Goal: Information Seeking & Learning: Learn about a topic

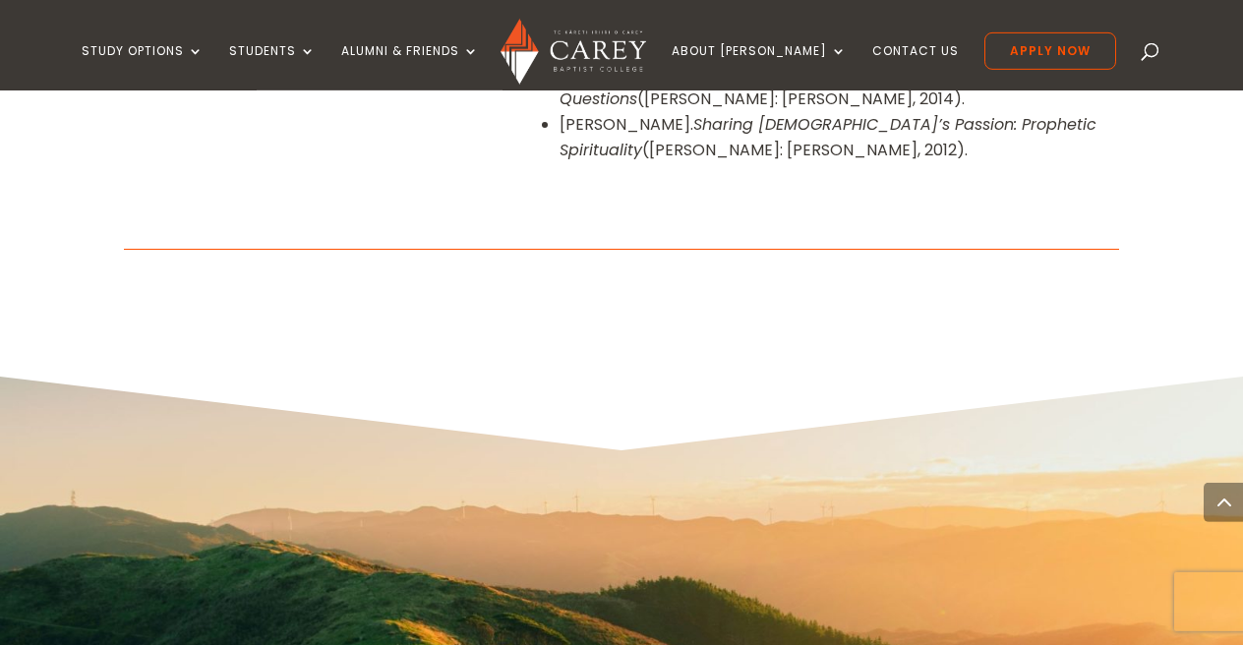
scroll to position [2454, 0]
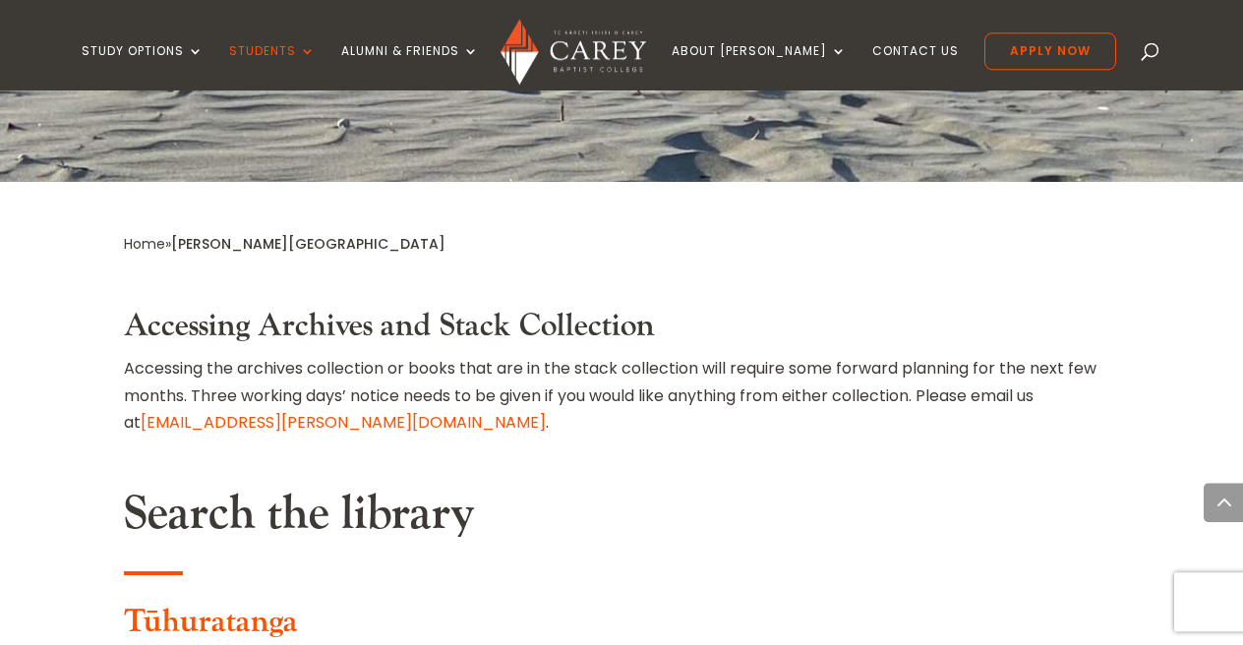
scroll to position [830, 0]
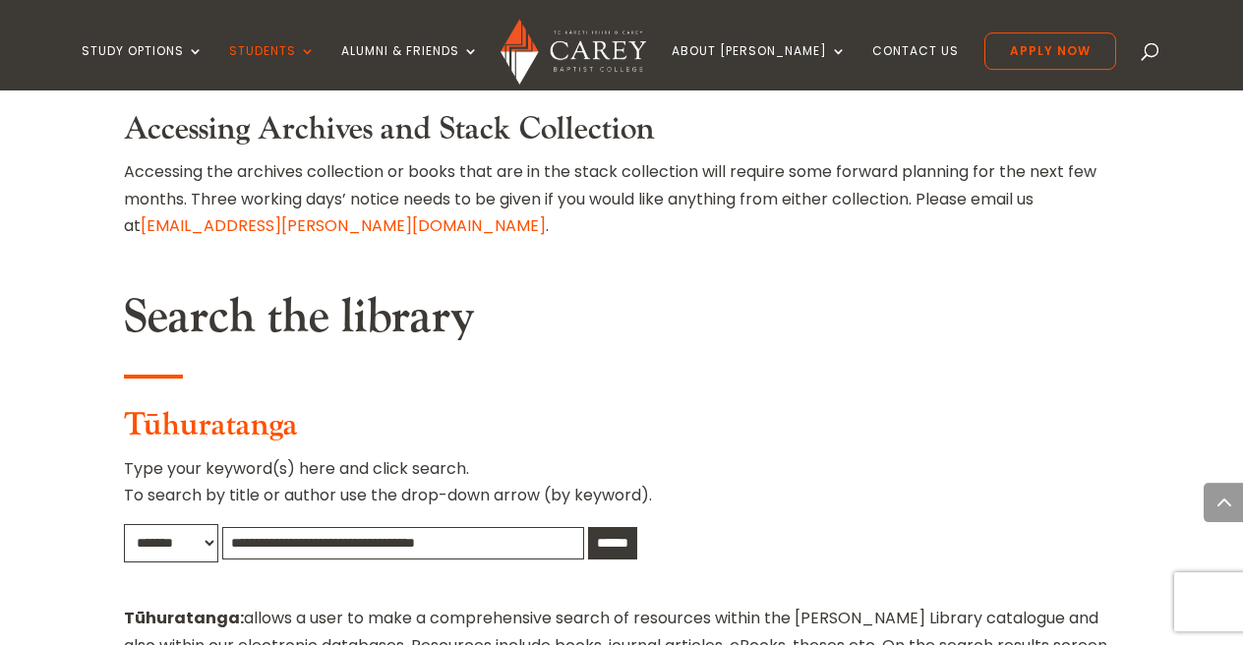
click at [429, 527] on input "text" at bounding box center [403, 543] width 362 height 32
paste input "**********"
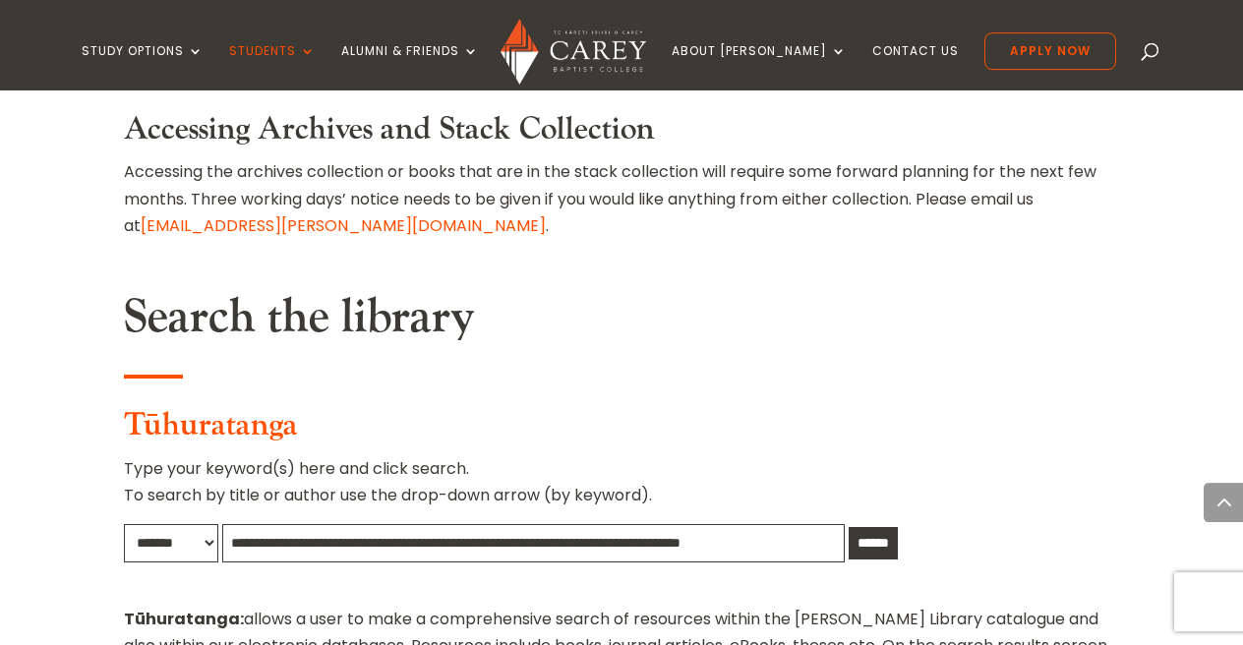
type input "**********"
click at [873, 527] on input "******" at bounding box center [873, 543] width 49 height 32
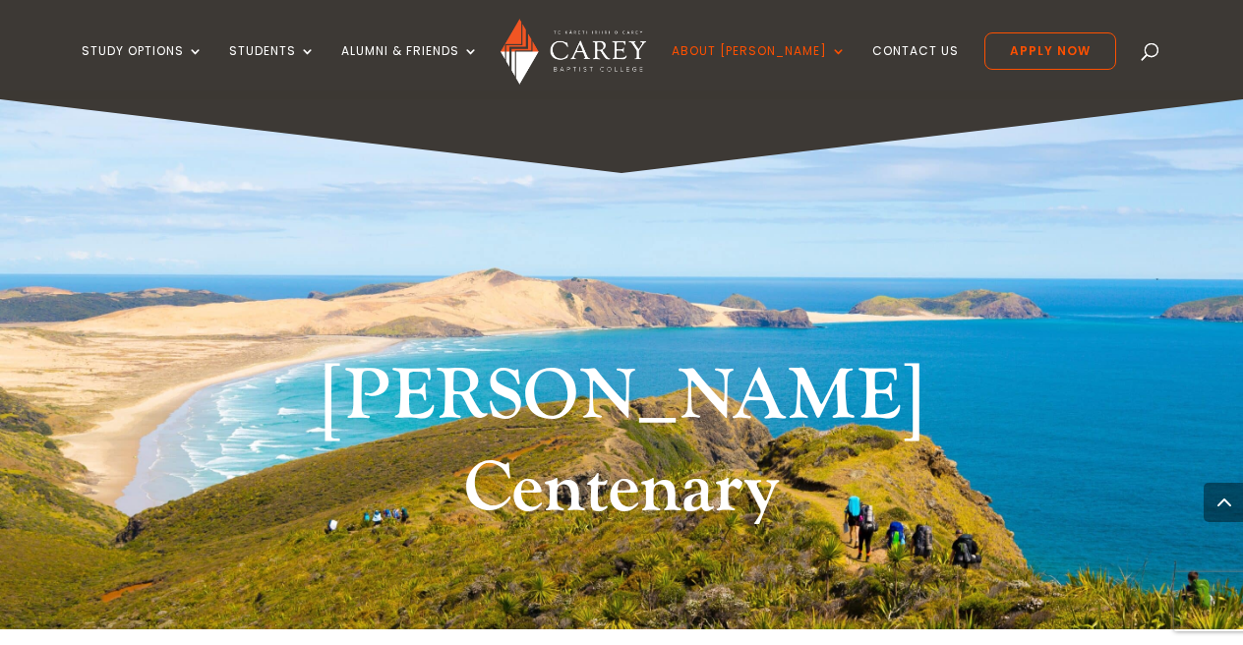
scroll to position [1422, 0]
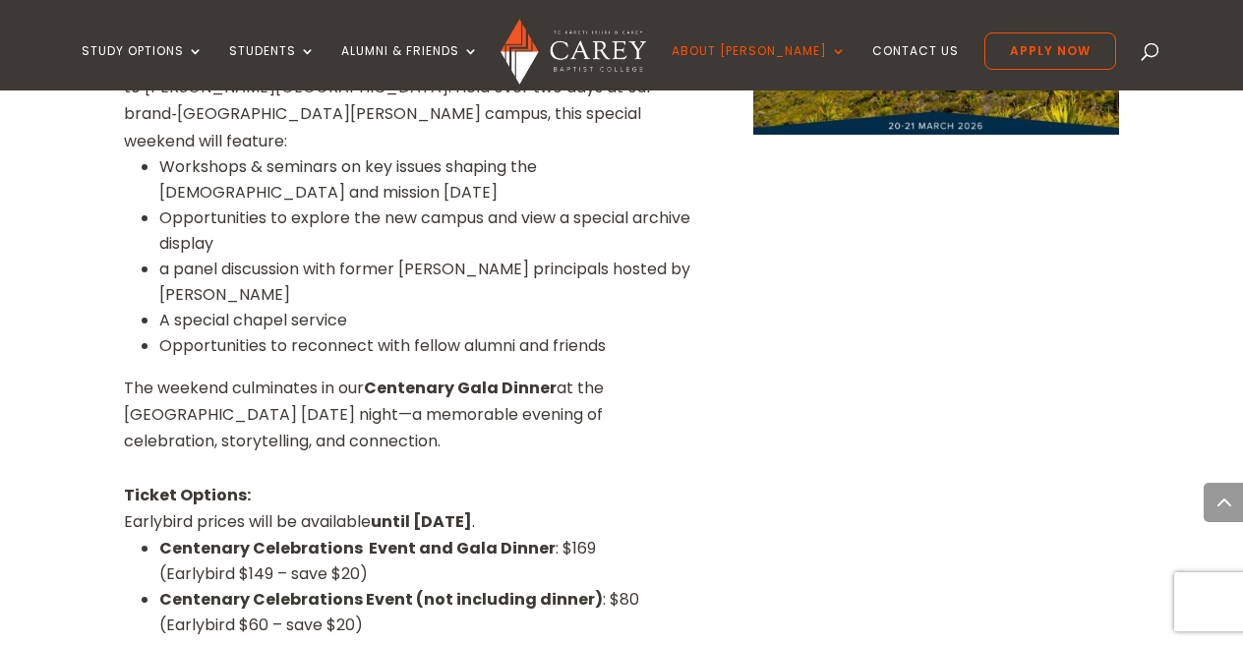
click at [601, 375] on p "The weekend culminates in our Centenary Gala Dinner at the Ellerslie Novotel on…" at bounding box center [411, 415] width 574 height 81
click at [609, 375] on p "The weekend culminates in our Centenary Gala Dinner at the Ellerslie Novotel on…" at bounding box center [411, 415] width 574 height 81
click at [616, 375] on p "The weekend culminates in our Centenary Gala Dinner at the Ellerslie Novotel on…" at bounding box center [411, 415] width 574 height 81
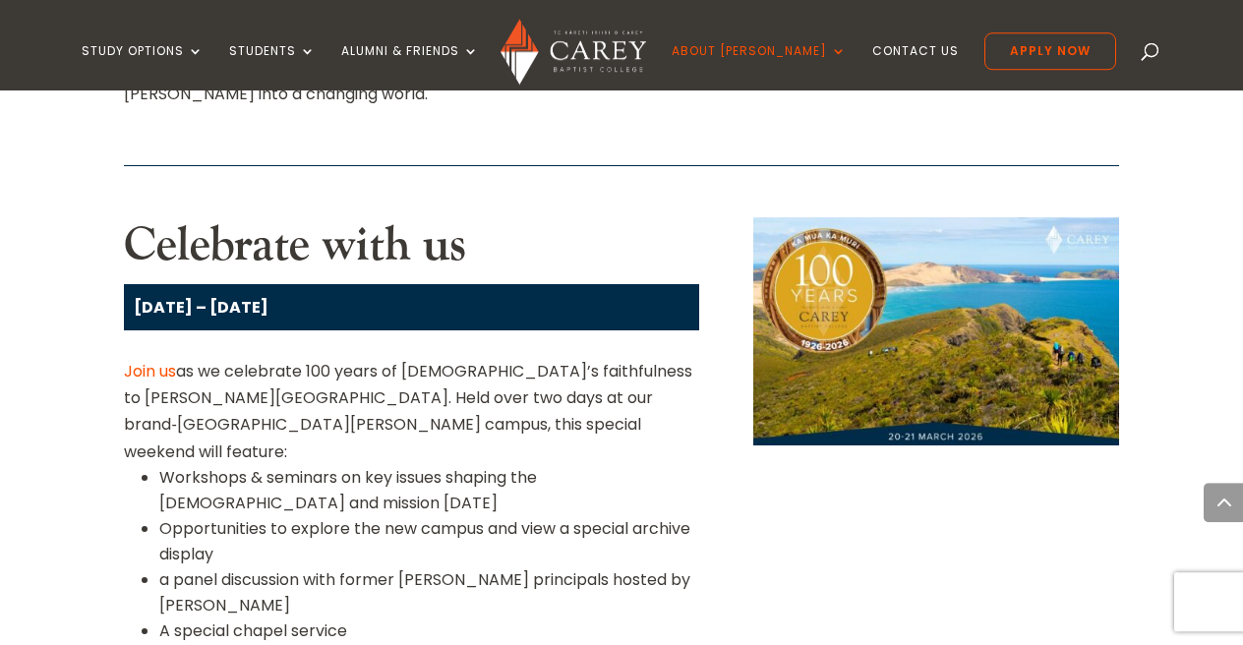
scroll to position [1115, 0]
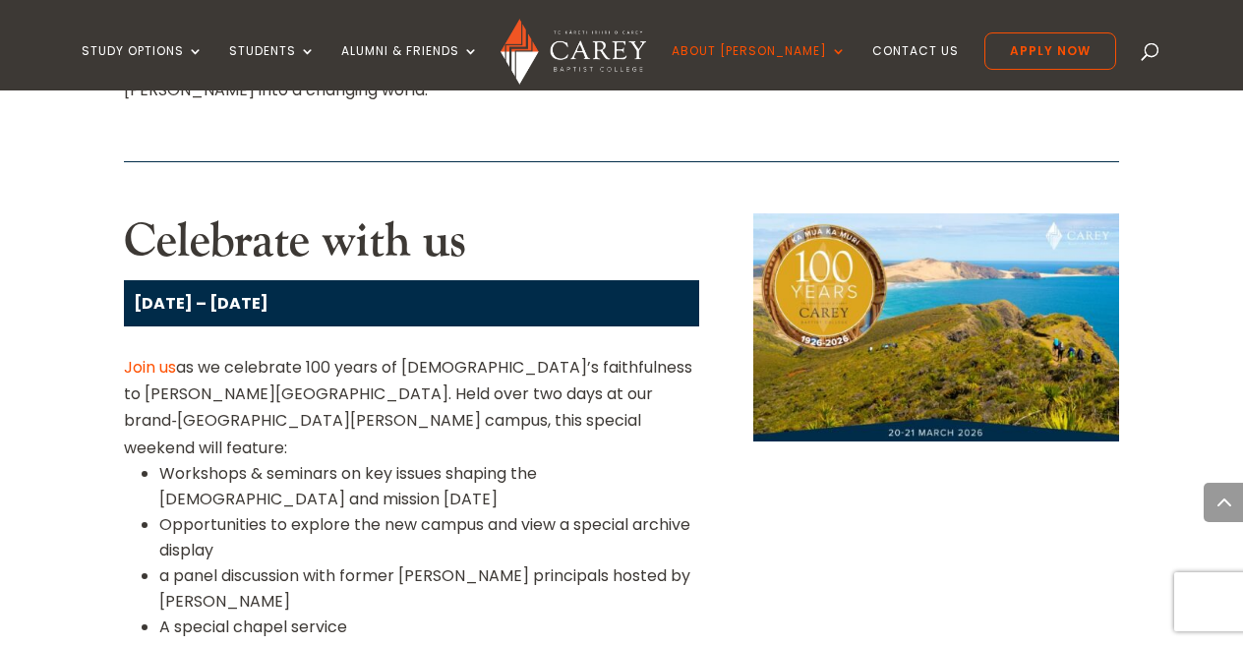
click at [264, 615] on p "A special chapel service" at bounding box center [428, 628] width 539 height 26
click at [256, 640] on p "Opportunities to reconnect with fellow alumni and friends" at bounding box center [428, 653] width 539 height 26
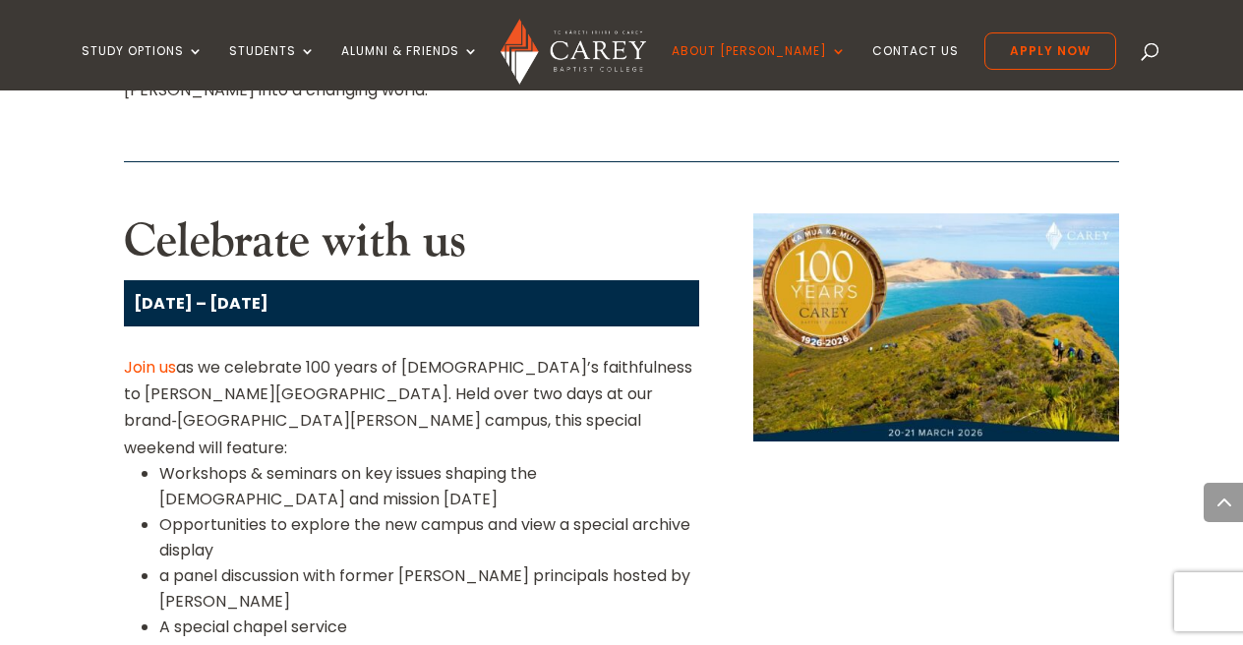
click at [256, 640] on p "Opportunities to reconnect with fellow alumni and friends" at bounding box center [428, 653] width 539 height 26
click at [259, 615] on p "A special chapel service" at bounding box center [428, 628] width 539 height 26
click at [237, 563] on p "a panel discussion with former Carey principals hosted by Dr Paul Jones" at bounding box center [428, 588] width 539 height 51
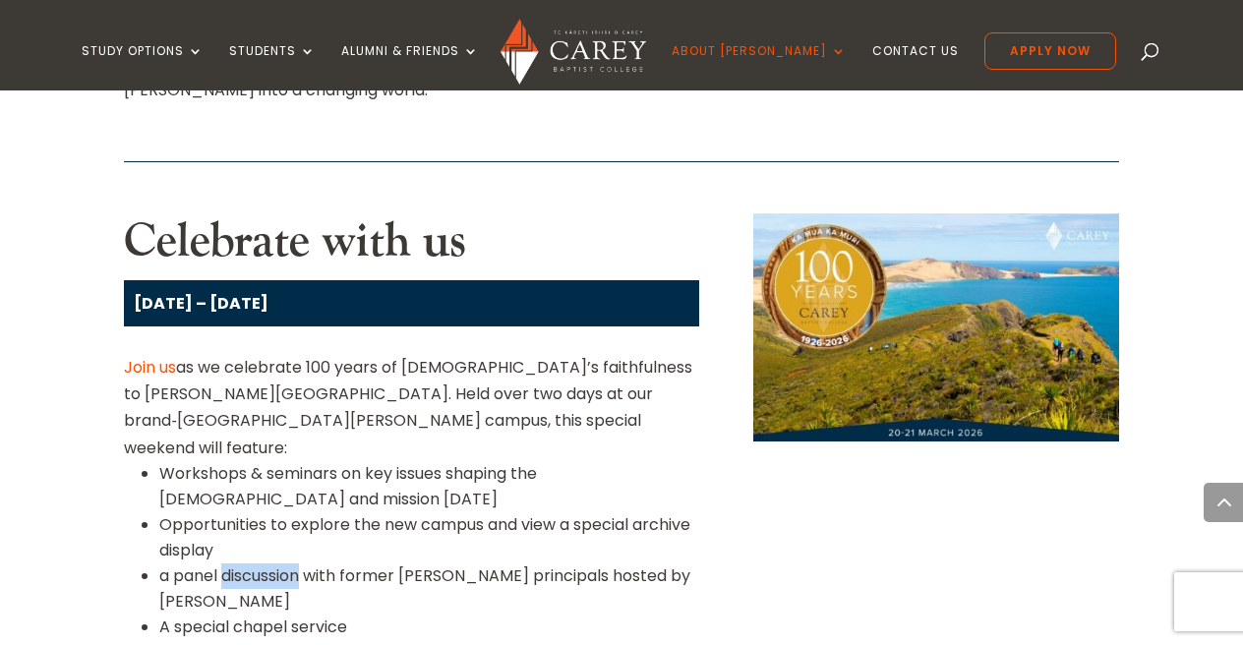
click at [237, 563] on p "a panel discussion with former Carey principals hosted by Dr Paul Jones" at bounding box center [428, 588] width 539 height 51
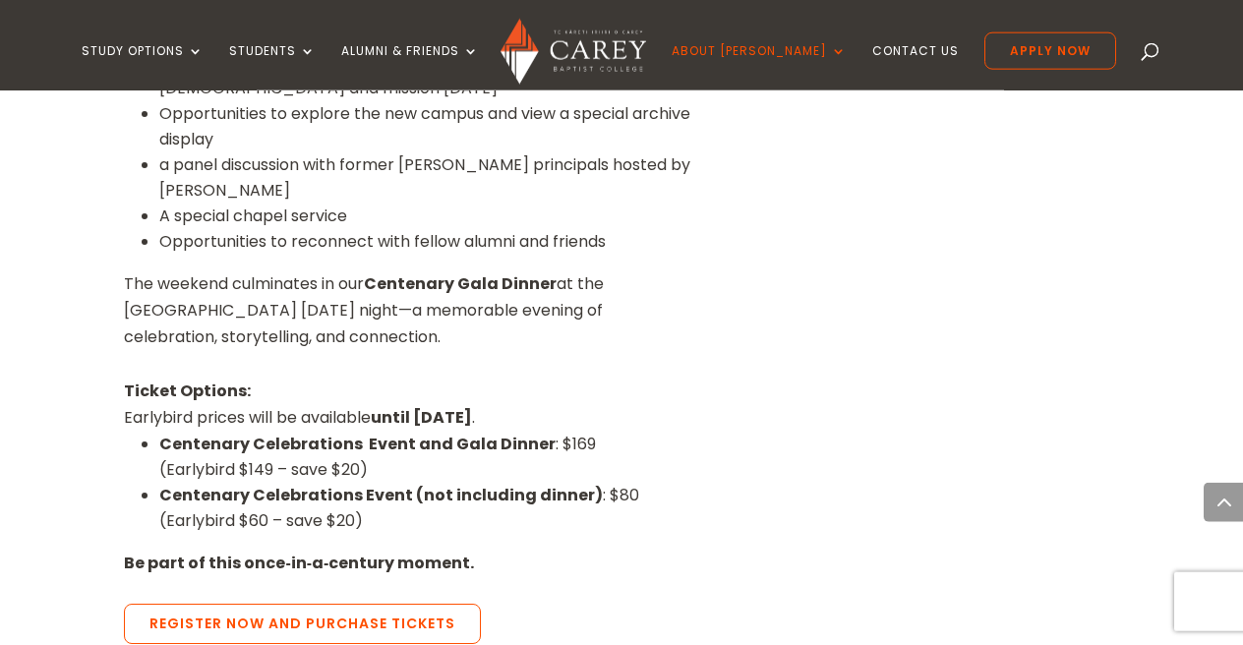
scroll to position [1524, 0]
